Goal: Communication & Community: Answer question/provide support

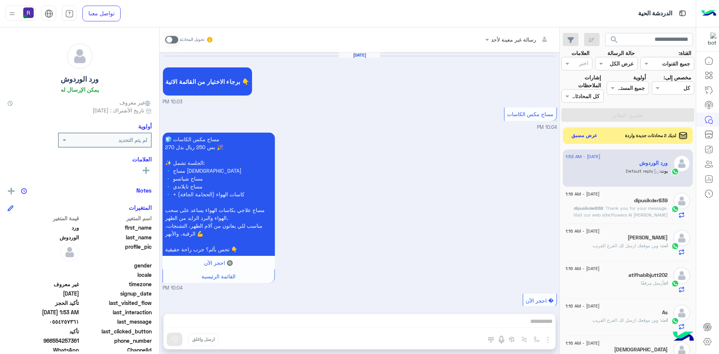
scroll to position [487, 0]
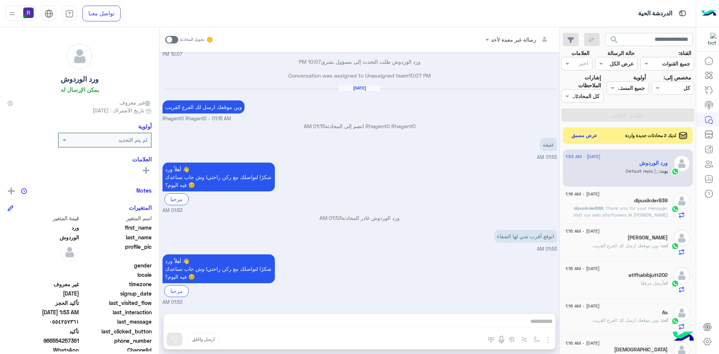
click at [173, 41] on span at bounding box center [171, 39] width 13 height 7
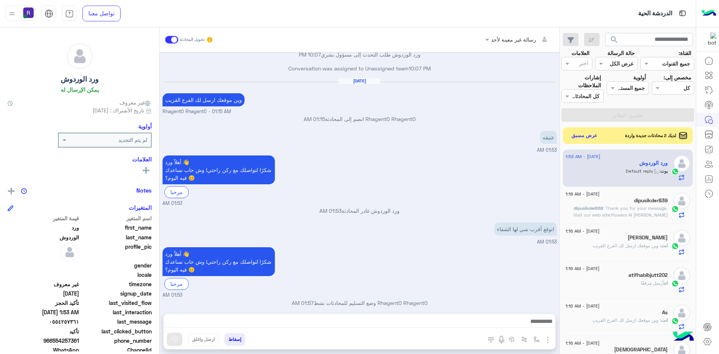
scroll to position [501, 0]
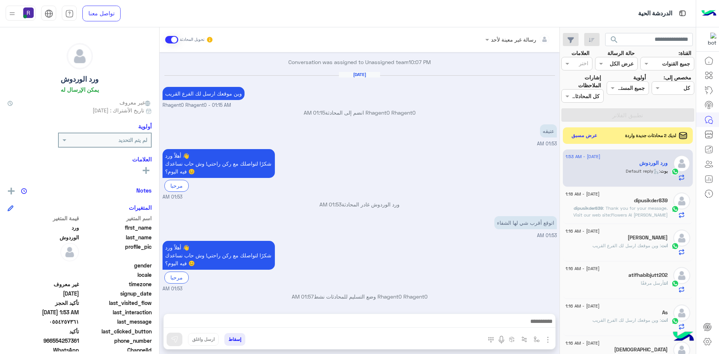
click at [523, 314] on div at bounding box center [360, 323] width 392 height 19
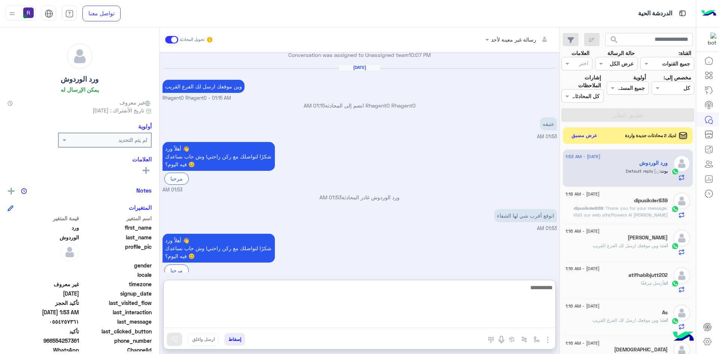
click at [526, 317] on textarea at bounding box center [360, 305] width 392 height 45
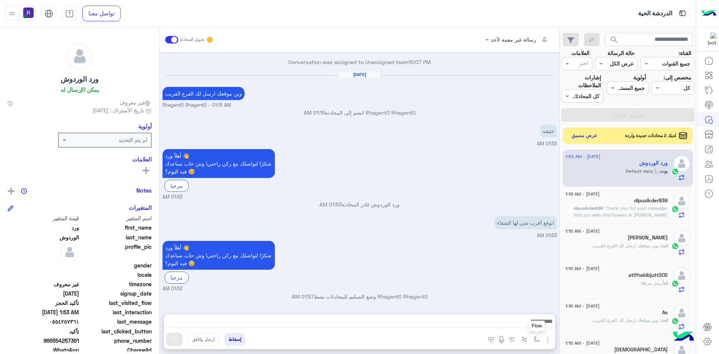
click at [534, 342] on img "button" at bounding box center [537, 339] width 6 height 6
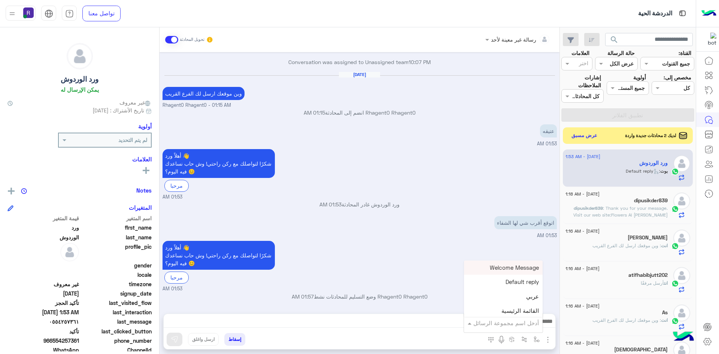
click at [523, 326] on input "text" at bounding box center [513, 323] width 51 height 9
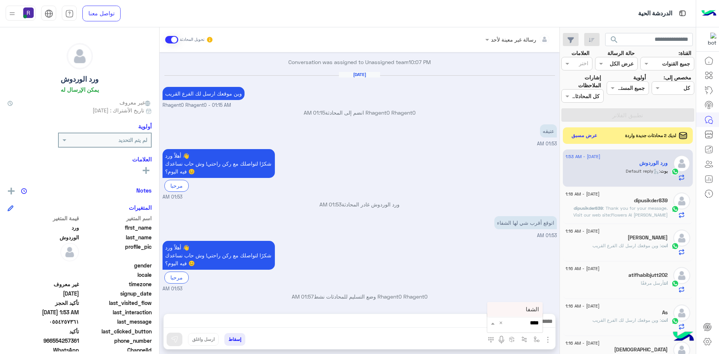
type input "*****"
click at [513, 309] on div "الشفا" at bounding box center [514, 309] width 55 height 15
type textarea "*****"
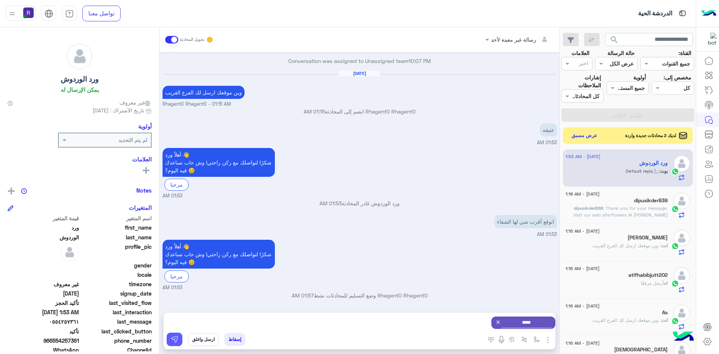
click at [177, 339] on img at bounding box center [174, 338] width 7 height 7
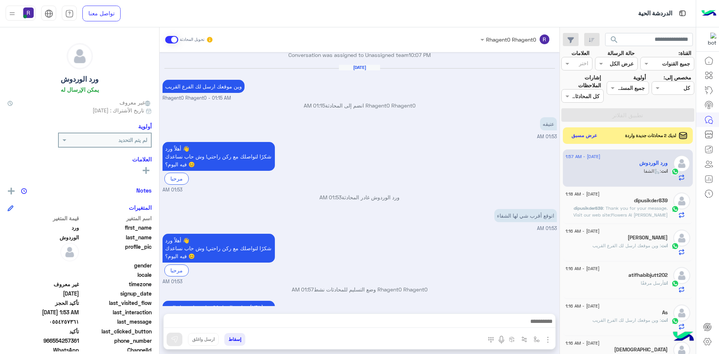
scroll to position [581, 0]
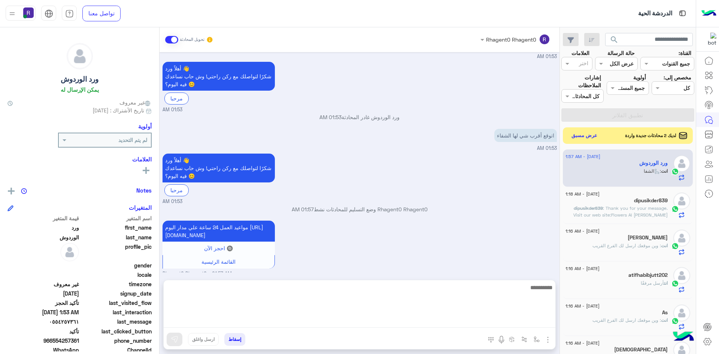
click at [537, 320] on textarea at bounding box center [360, 305] width 392 height 45
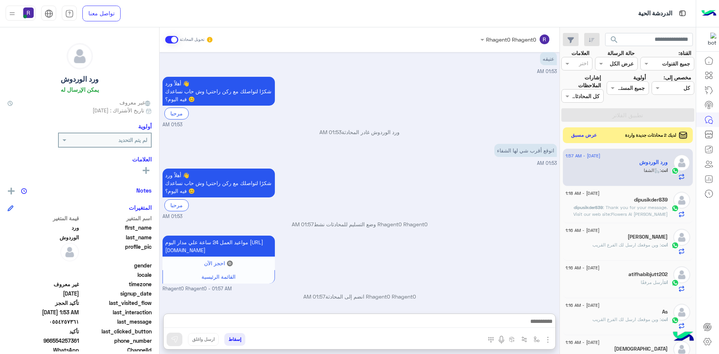
click at [587, 134] on button "عرض مسبق" at bounding box center [583, 135] width 31 height 10
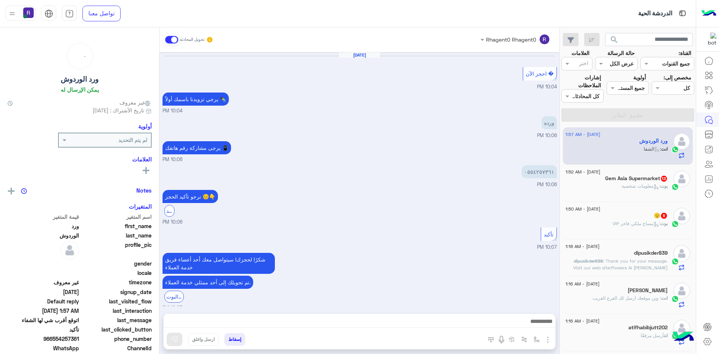
scroll to position [347, 0]
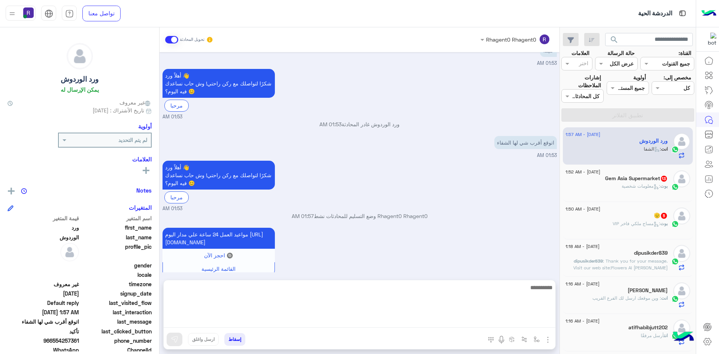
click at [481, 321] on textarea at bounding box center [360, 305] width 392 height 45
type textarea "**********"
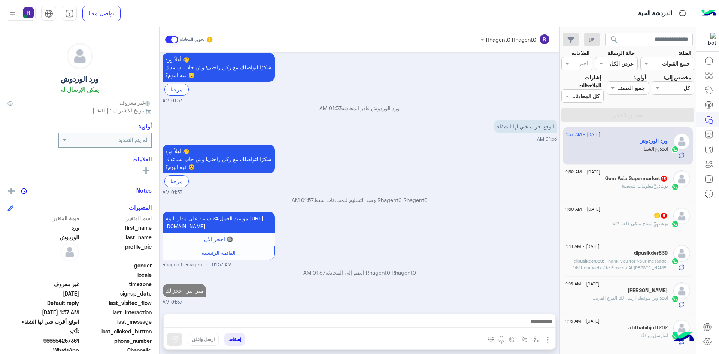
click at [645, 190] on div "بوت : معلومات شخصية" at bounding box center [616, 189] width 102 height 13
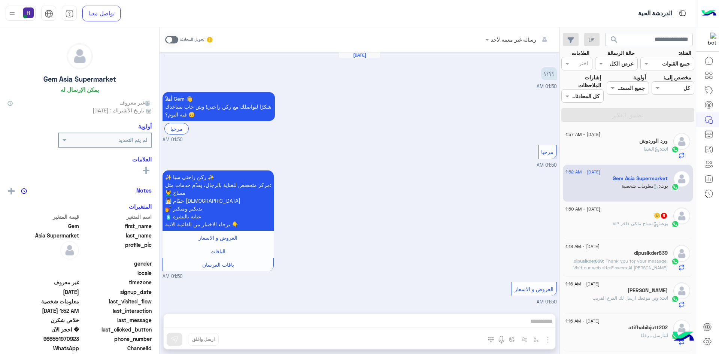
scroll to position [776, 0]
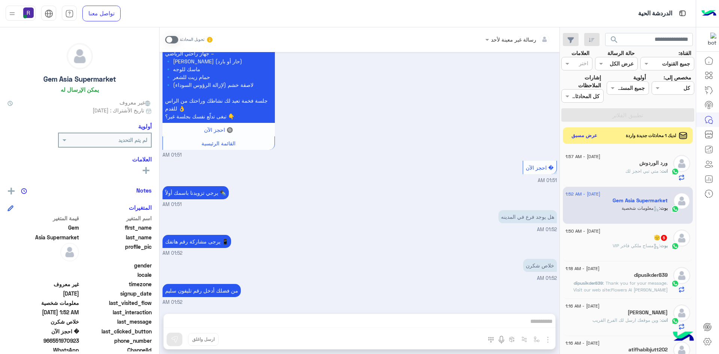
click at [169, 39] on span at bounding box center [171, 39] width 13 height 7
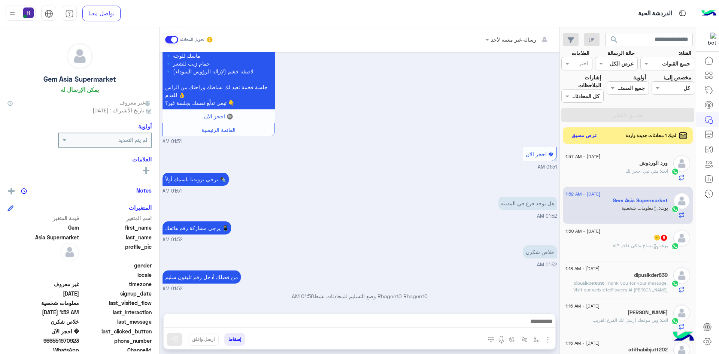
scroll to position [790, 0]
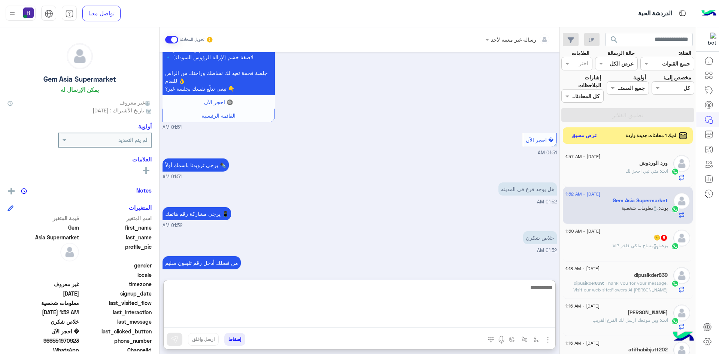
click at [411, 324] on textarea at bounding box center [360, 305] width 392 height 45
type textarea "**********"
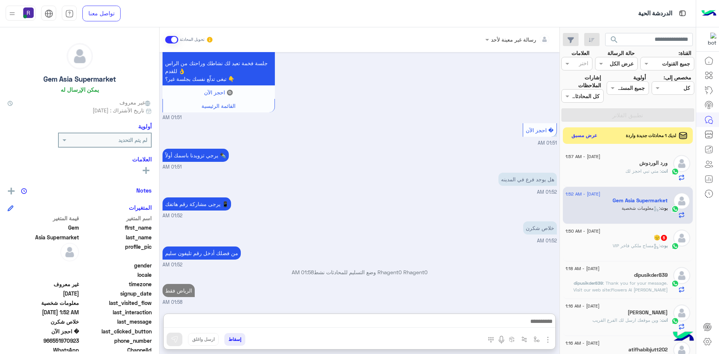
click at [660, 258] on div "[DATE] - 1:50 AM 🫡 5 بوت : مساج ملكي فاخر VIP" at bounding box center [628, 242] width 130 height 37
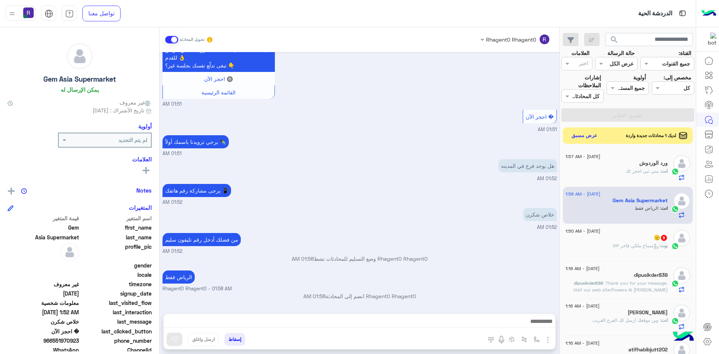
scroll to position [827, 0]
click at [653, 247] on icon at bounding box center [656, 246] width 6 height 6
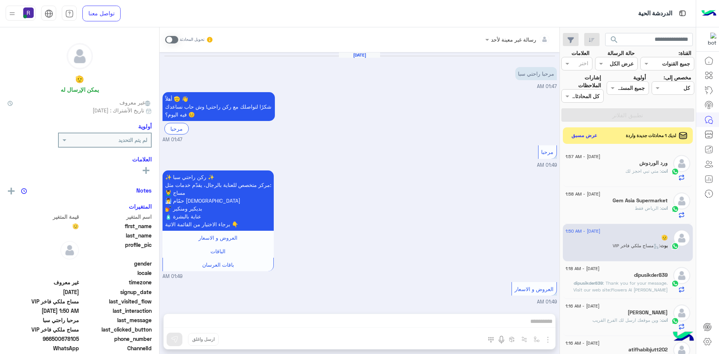
scroll to position [420, 0]
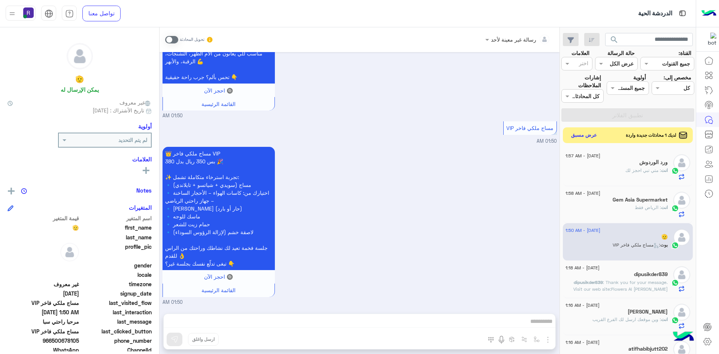
click at [584, 133] on button "عرض مسبق" at bounding box center [583, 135] width 31 height 10
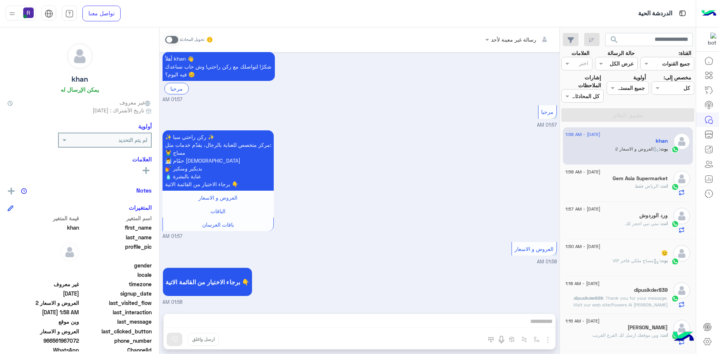
click at [453, 270] on div "برجاء الاختيار من القائمة الاتية 👇 01:58 AM" at bounding box center [359, 285] width 394 height 40
drag, startPoint x: 379, startPoint y: 240, endPoint x: 346, endPoint y: 270, distance: 44.5
click at [379, 240] on div "العروض و الاسعار 01:58 AM" at bounding box center [359, 252] width 394 height 25
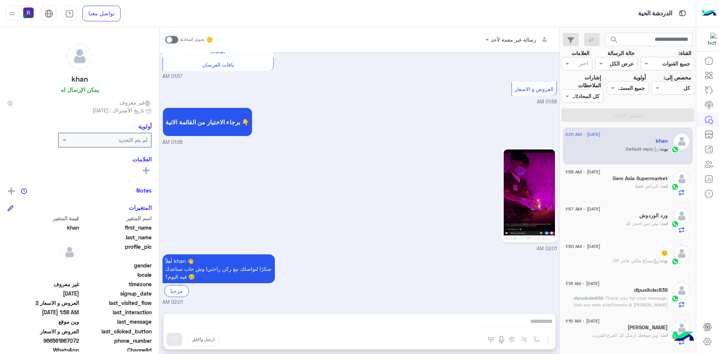
scroll to position [285, 0]
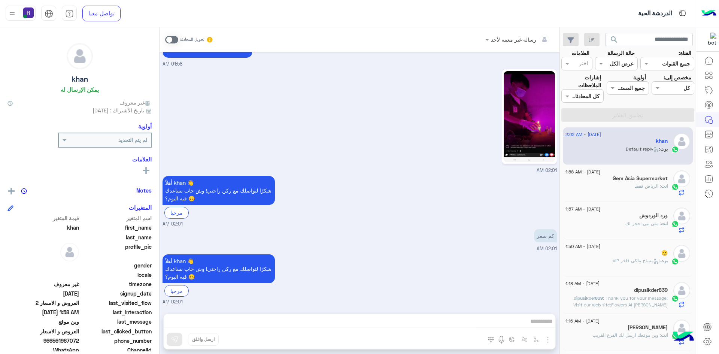
click at [170, 42] on span at bounding box center [171, 39] width 13 height 7
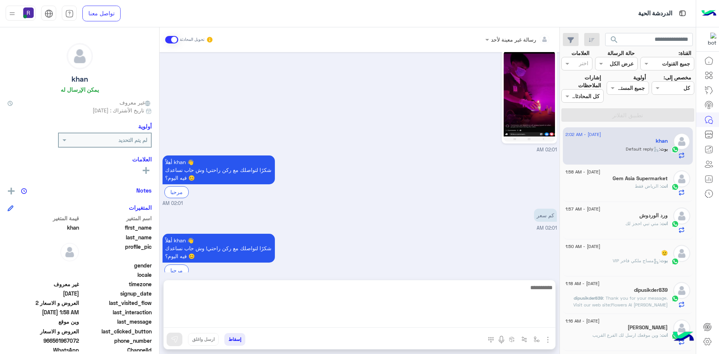
click at [516, 324] on textarea at bounding box center [360, 305] width 392 height 45
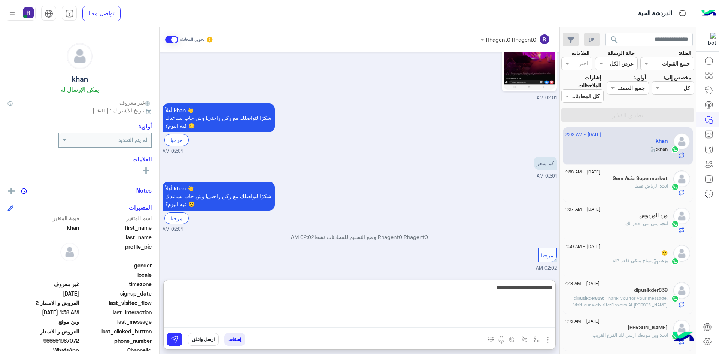
type textarea "**********"
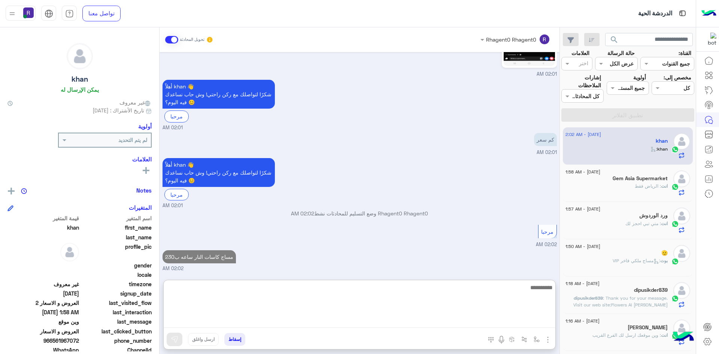
scroll to position [395, 0]
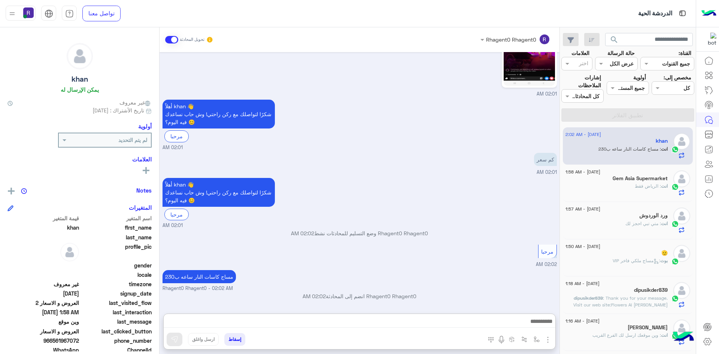
click at [472, 229] on div "Rhagent0 Rhagent0 وضع التسليم للمحادثات نشط 02:02 AM" at bounding box center [359, 235] width 394 height 13
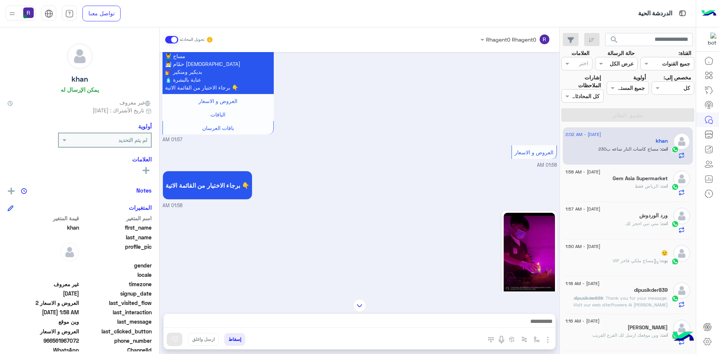
scroll to position [174, 0]
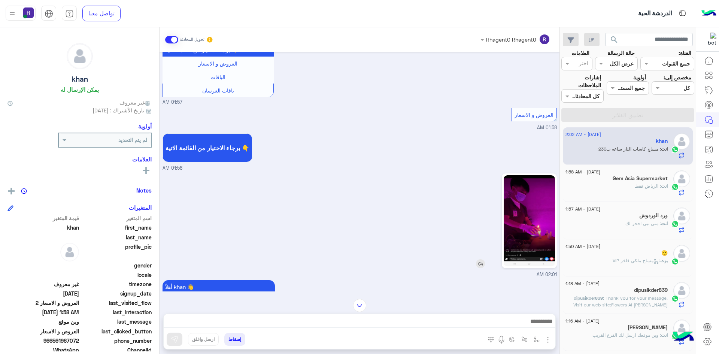
click at [532, 206] on img at bounding box center [529, 220] width 51 height 91
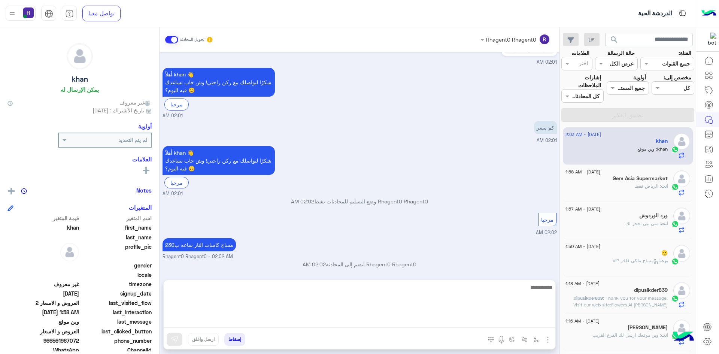
click at [495, 326] on textarea at bounding box center [360, 305] width 392 height 45
paste textarea "**********"
type textarea "**********"
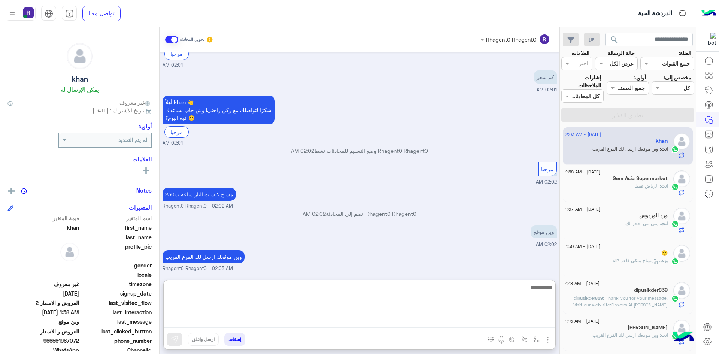
scroll to position [469, 0]
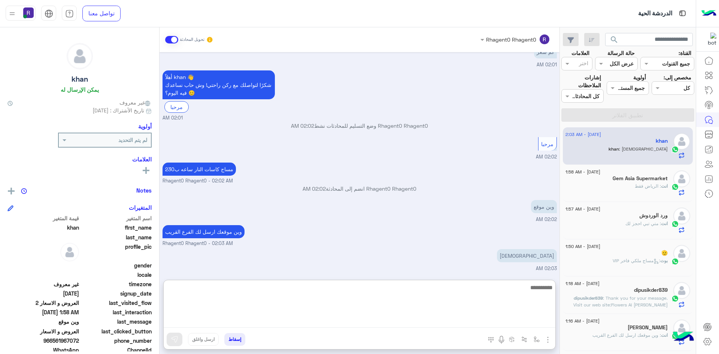
click at [498, 303] on textarea at bounding box center [360, 305] width 392 height 45
type textarea "**********"
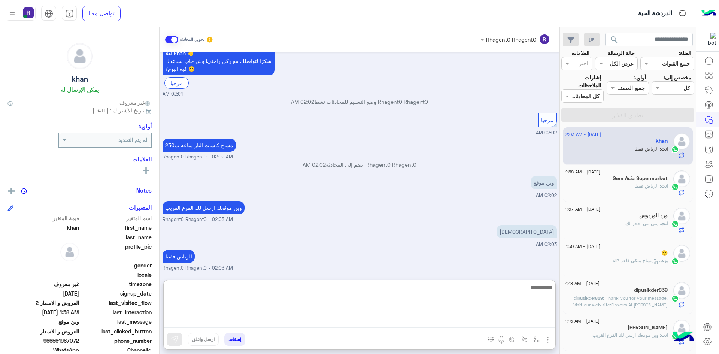
scroll to position [518, 0]
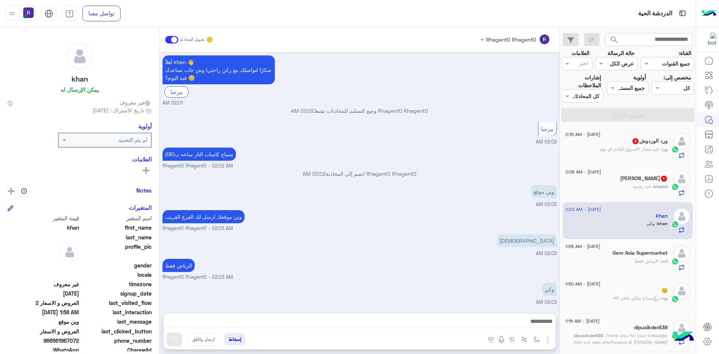
click at [645, 177] on h5 "[PERSON_NAME] 1" at bounding box center [644, 178] width 48 height 6
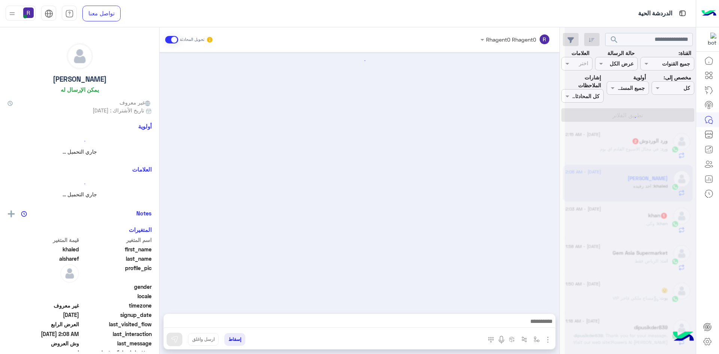
scroll to position [727, 0]
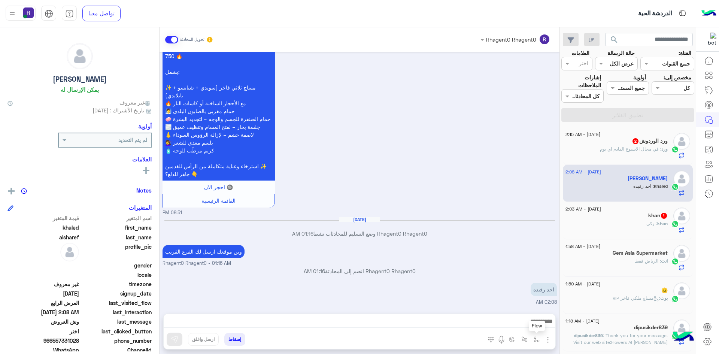
click at [532, 337] on button "button" at bounding box center [537, 339] width 12 height 12
click at [529, 323] on input "text" at bounding box center [513, 323] width 51 height 9
type input "*****"
click at [530, 314] on div "الشفا" at bounding box center [514, 309] width 55 height 15
type textarea "*****"
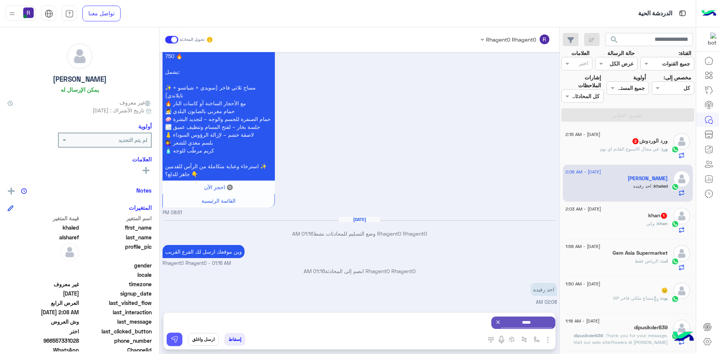
click at [171, 338] on img at bounding box center [174, 338] width 7 height 7
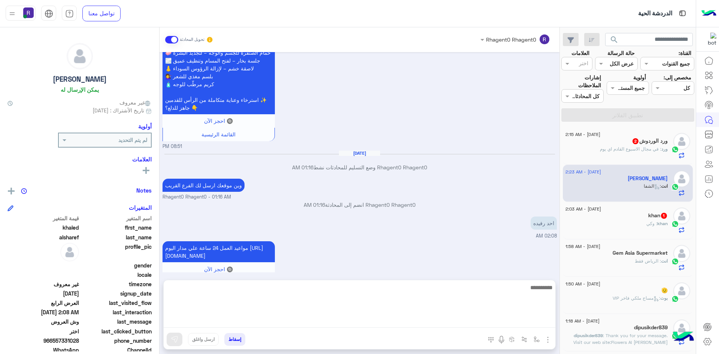
click at [528, 319] on textarea at bounding box center [360, 305] width 392 height 45
type textarea "**********"
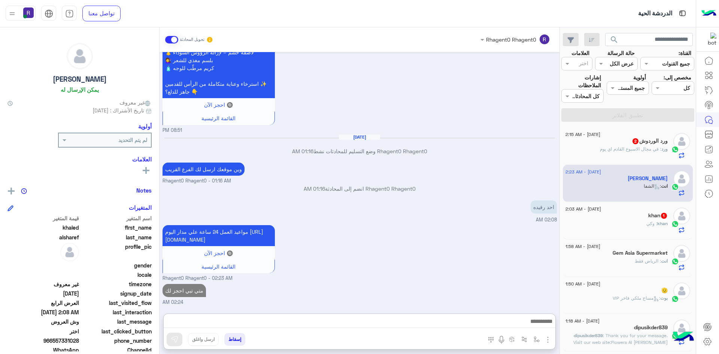
click at [658, 210] on div "[DATE] - 2:03 AM" at bounding box center [616, 209] width 102 height 5
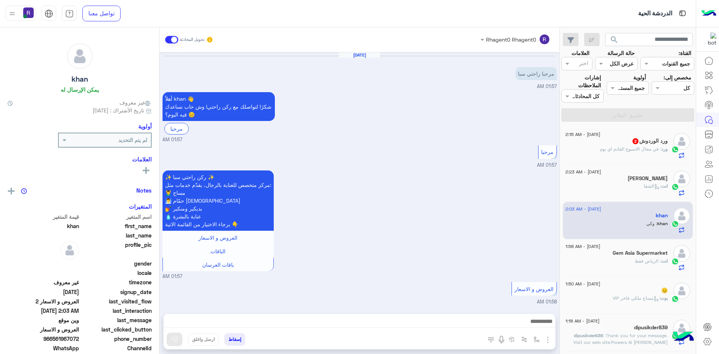
scroll to position [484, 0]
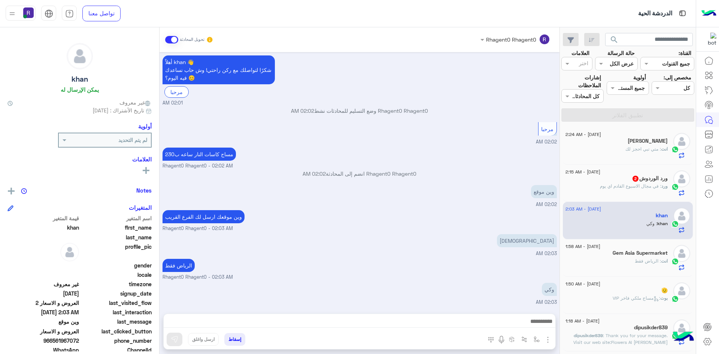
click at [636, 182] on div "ورد الوردوش 2" at bounding box center [616, 179] width 102 height 8
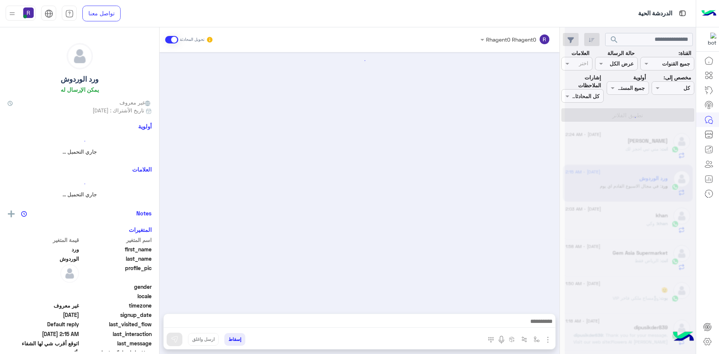
scroll to position [388, 0]
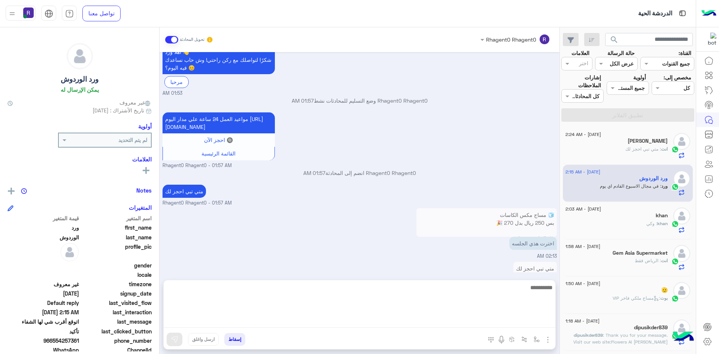
click at [504, 320] on textarea at bounding box center [360, 305] width 392 height 45
type textarea "**********"
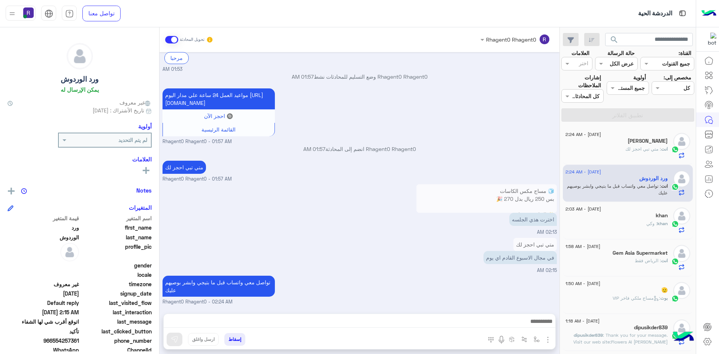
click at [383, 198] on div "🧊 مساج مكس الكاسات بس 250 ريال بدل 270 🎉 ✨ الجلسة تشمل: 🔹 مساج [DEMOGRAPHIC_DAT…" at bounding box center [359, 208] width 394 height 53
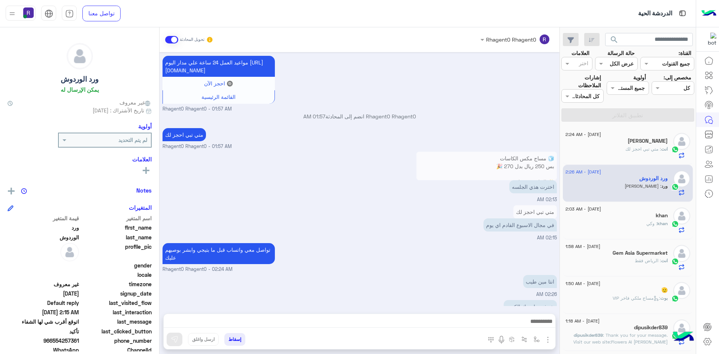
scroll to position [470, 0]
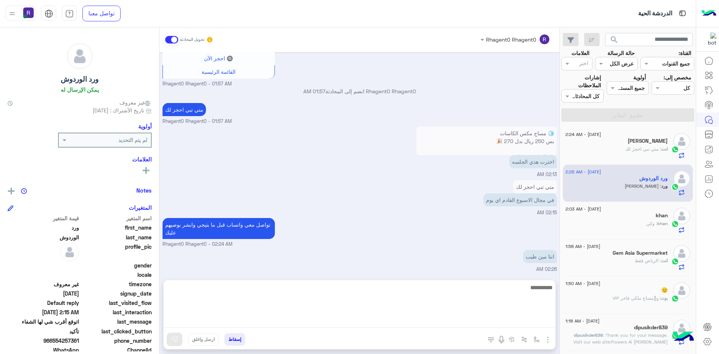
click at [479, 323] on textarea at bounding box center [360, 305] width 392 height 45
type textarea "********"
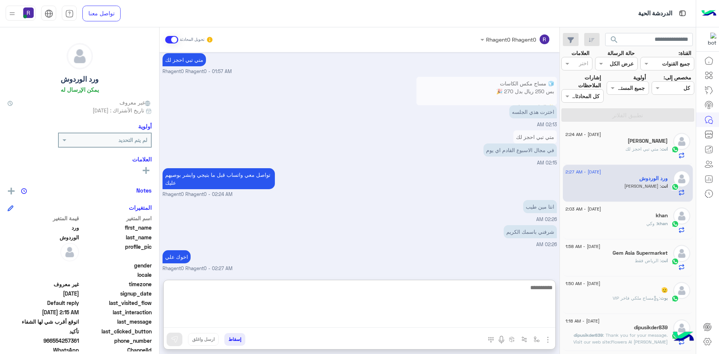
scroll to position [552, 0]
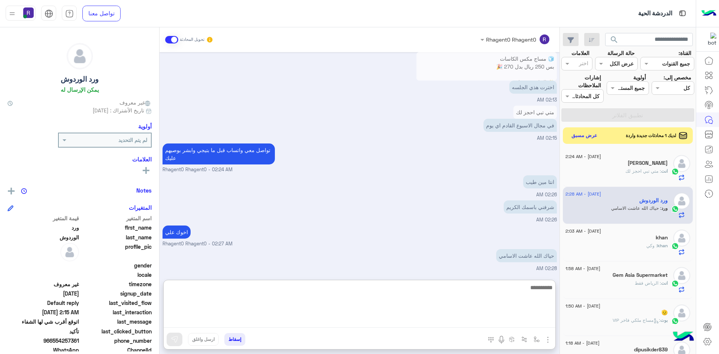
click at [481, 290] on textarea at bounding box center [360, 305] width 392 height 45
type textarea "*******"
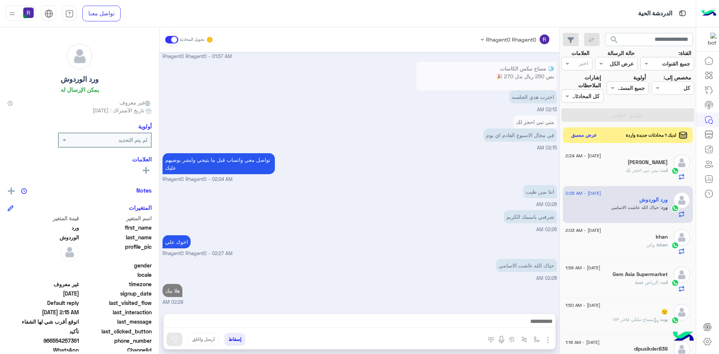
click at [590, 131] on button "عرض مسبق" at bounding box center [583, 135] width 31 height 10
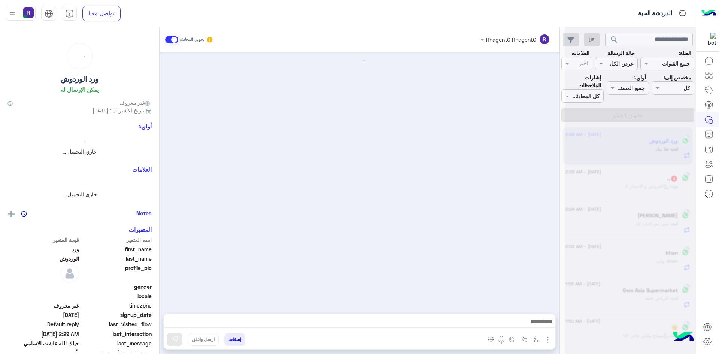
scroll to position [357, 0]
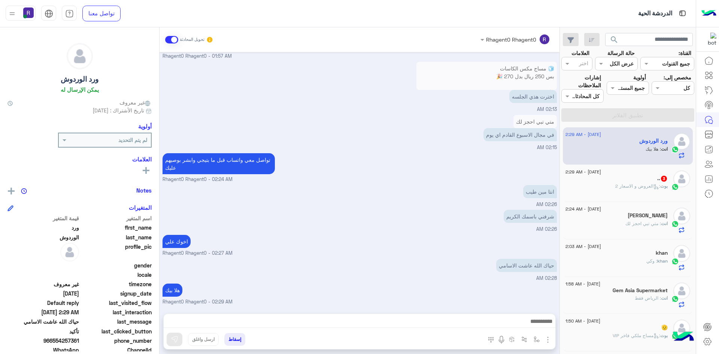
click at [629, 183] on span ": العروض و الاسعار 2" at bounding box center [637, 186] width 45 height 6
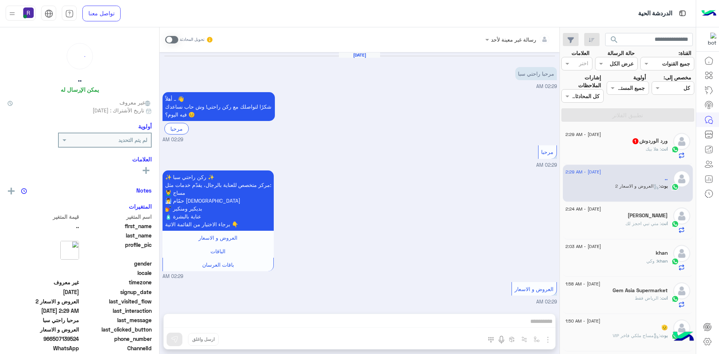
scroll to position [47, 0]
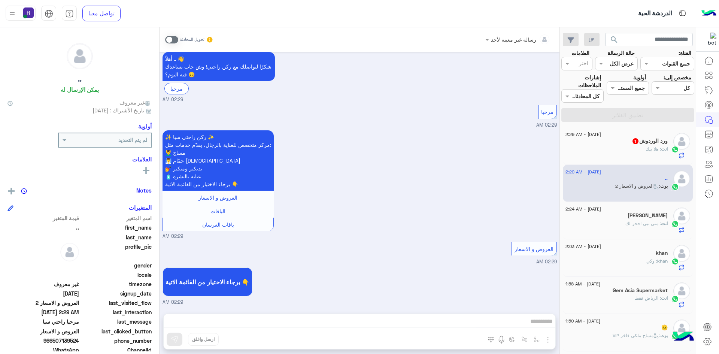
click at [173, 41] on span at bounding box center [171, 39] width 13 height 7
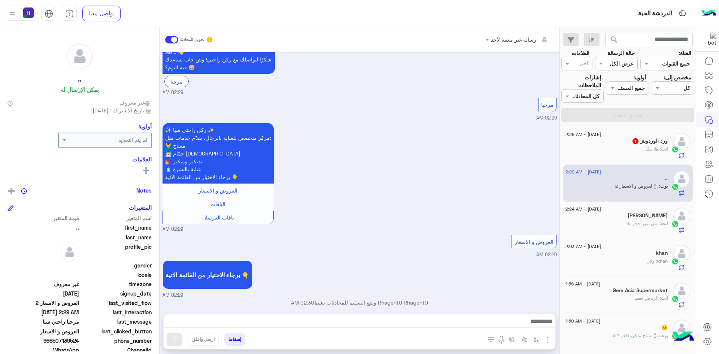
scroll to position [61, 0]
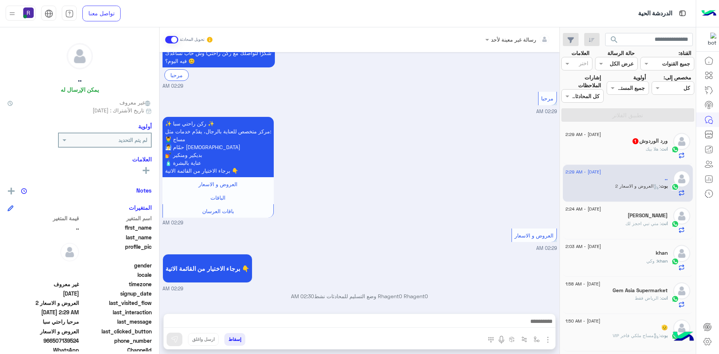
click at [549, 337] on img "button" at bounding box center [547, 339] width 9 height 9
click at [538, 323] on span "الصور" at bounding box center [533, 323] width 14 height 9
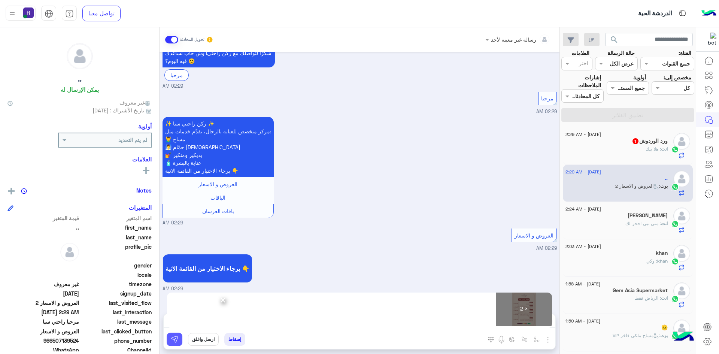
click at [180, 344] on button at bounding box center [175, 338] width 16 height 13
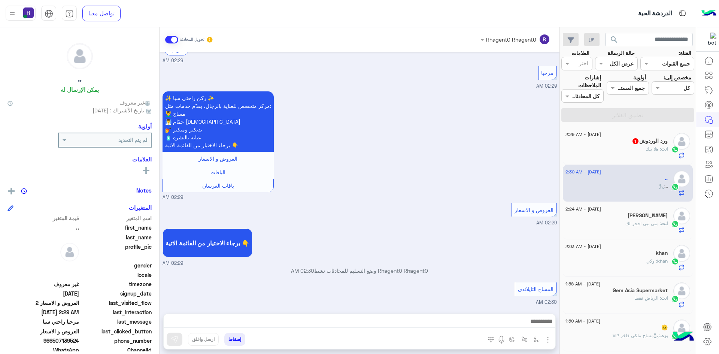
scroll to position [201, 0]
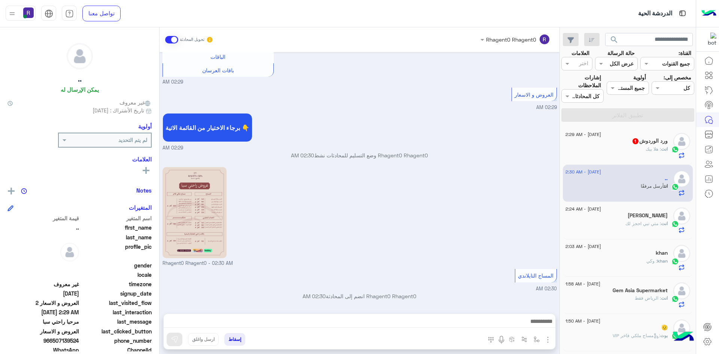
click at [624, 154] on div "انت : هلا بيك" at bounding box center [616, 152] width 102 height 13
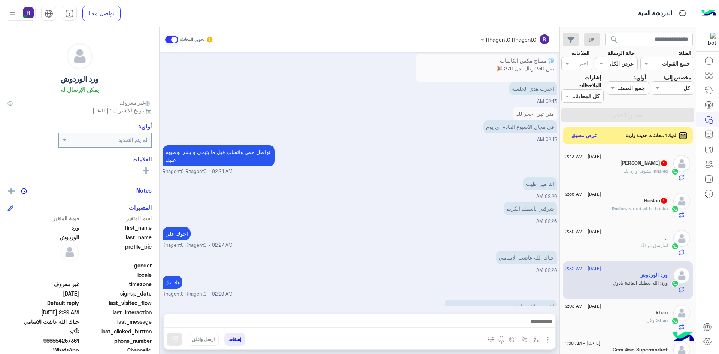
scroll to position [488, 0]
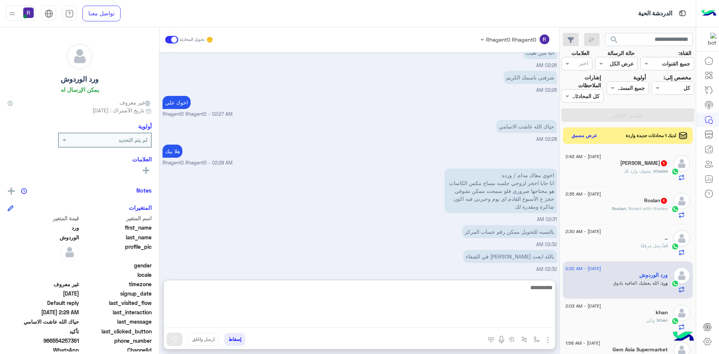
click at [503, 323] on textarea at bounding box center [360, 305] width 392 height 45
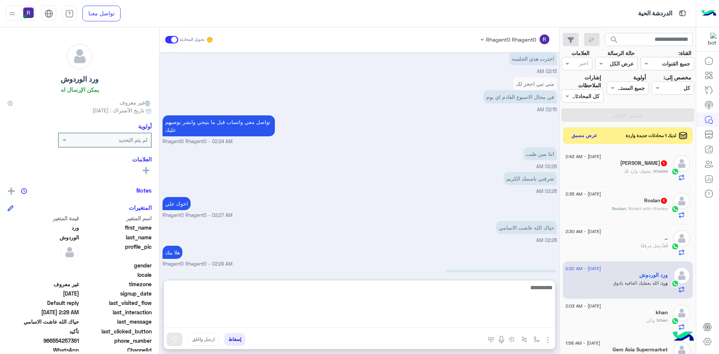
scroll to position [522, 0]
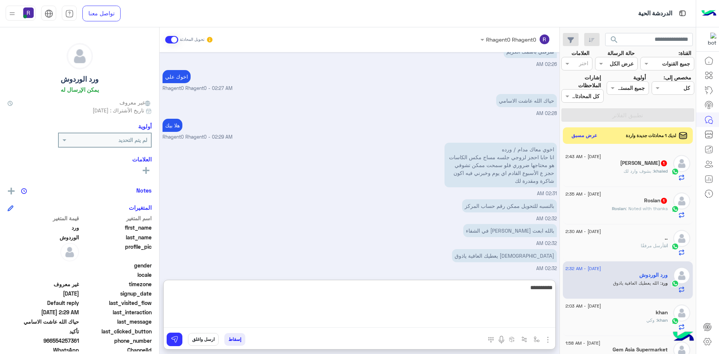
type textarea "**********"
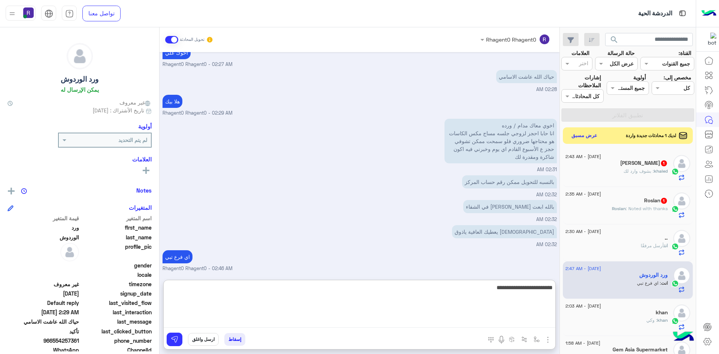
type textarea "**********"
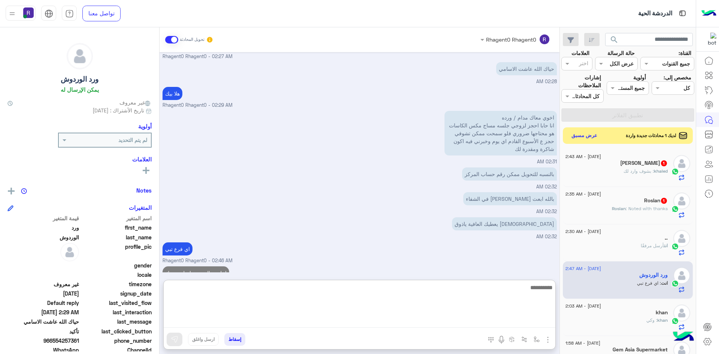
scroll to position [570, 0]
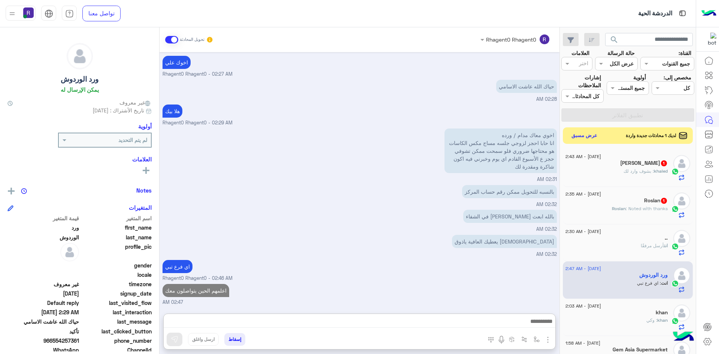
click at [634, 199] on div "Roslan 1" at bounding box center [616, 201] width 102 height 8
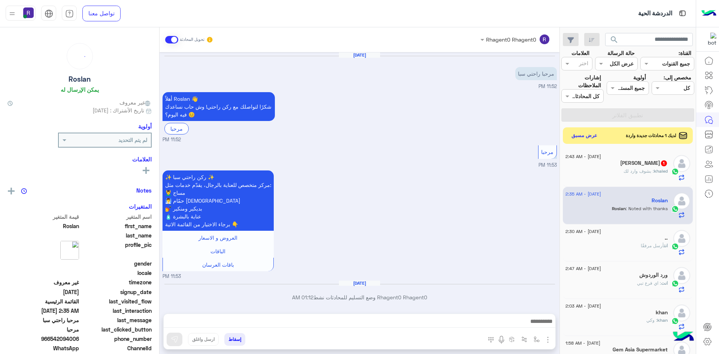
scroll to position [243, 0]
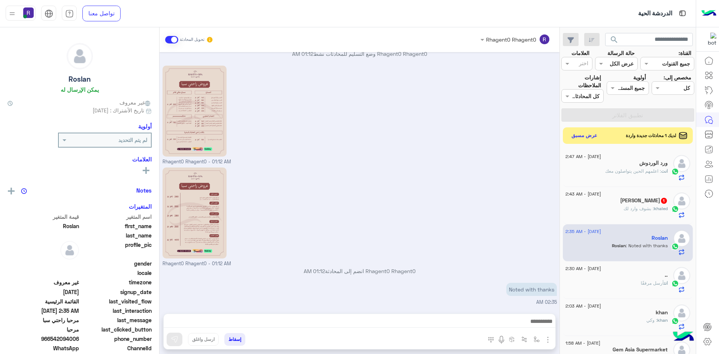
click at [639, 209] on span ": بشوف وارد لك" at bounding box center [638, 209] width 30 height 6
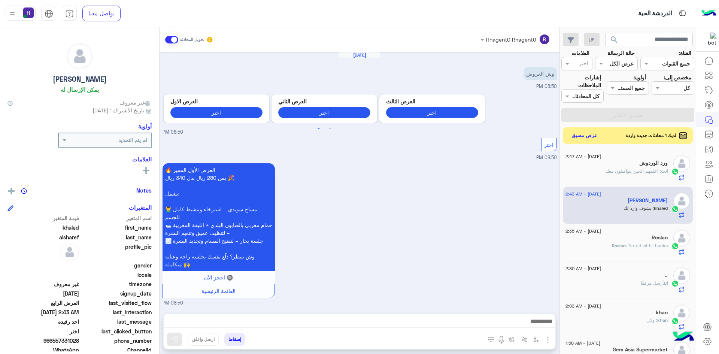
scroll to position [843, 0]
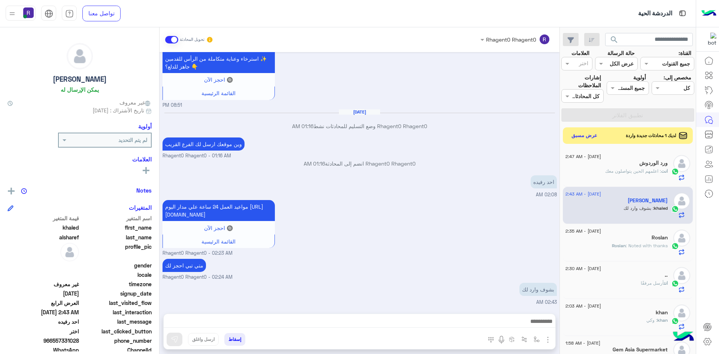
click at [640, 137] on span "لديك 1 محادثات جديدة واردة" at bounding box center [651, 135] width 51 height 7
click at [588, 131] on button "عرض مسبق" at bounding box center [583, 135] width 31 height 10
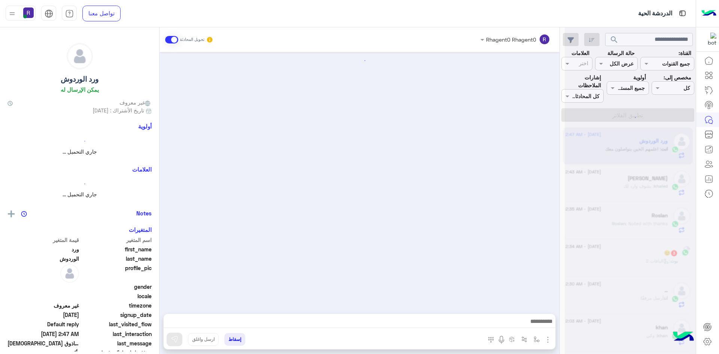
scroll to position [380, 0]
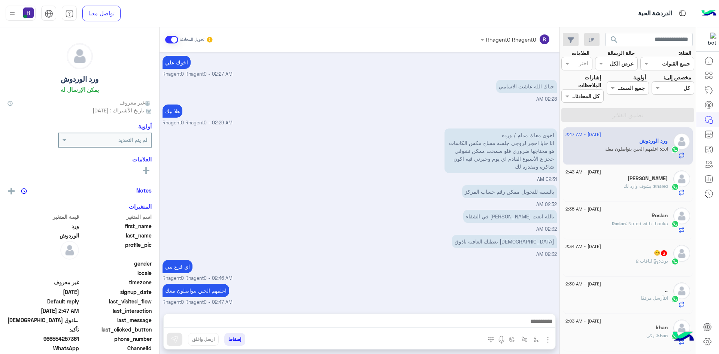
click at [657, 251] on h5 "😊 3" at bounding box center [661, 253] width 14 height 6
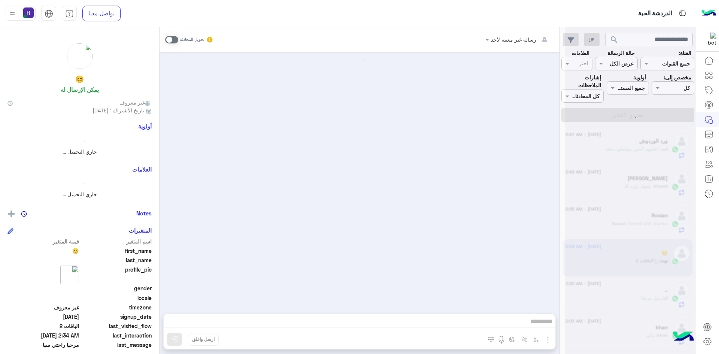
scroll to position [368, 0]
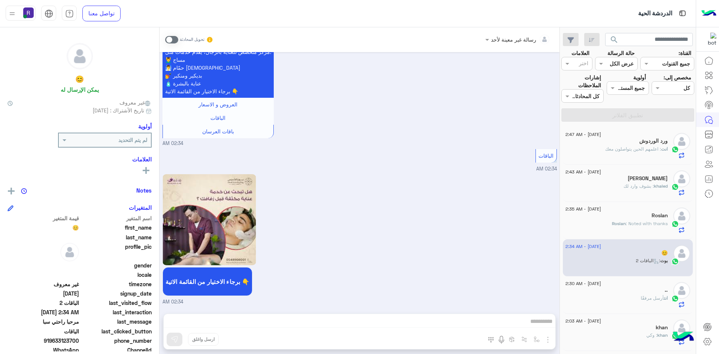
click at [173, 39] on span at bounding box center [171, 39] width 13 height 7
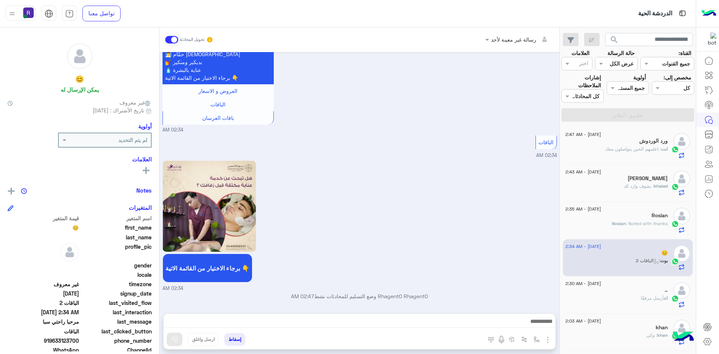
click at [551, 338] on img "button" at bounding box center [547, 339] width 9 height 9
click at [537, 325] on span "الصور" at bounding box center [533, 323] width 14 height 9
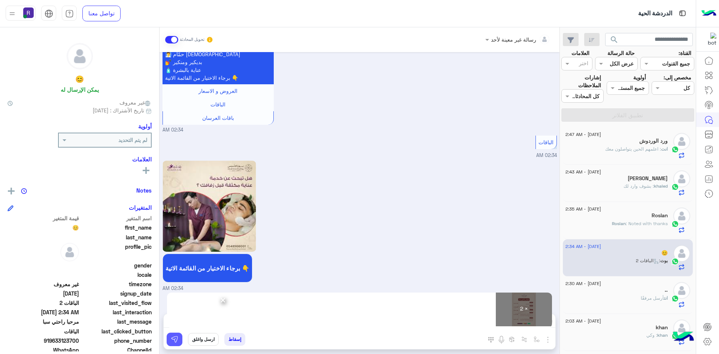
click at [175, 337] on img at bounding box center [174, 338] width 7 height 7
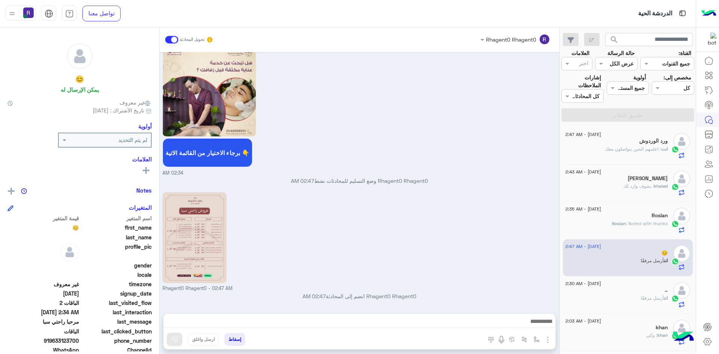
scroll to position [599, 0]
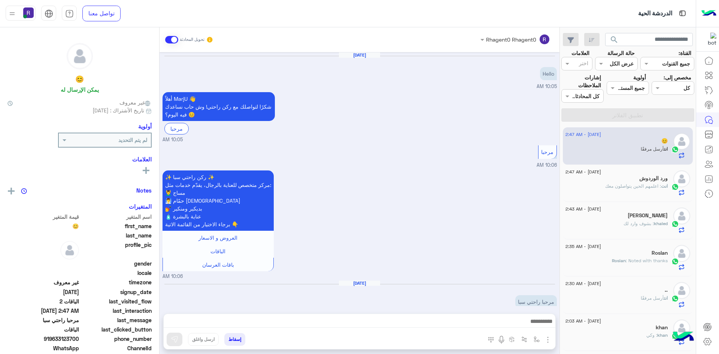
scroll to position [599, 0]
